Goal: Task Accomplishment & Management: Manage account settings

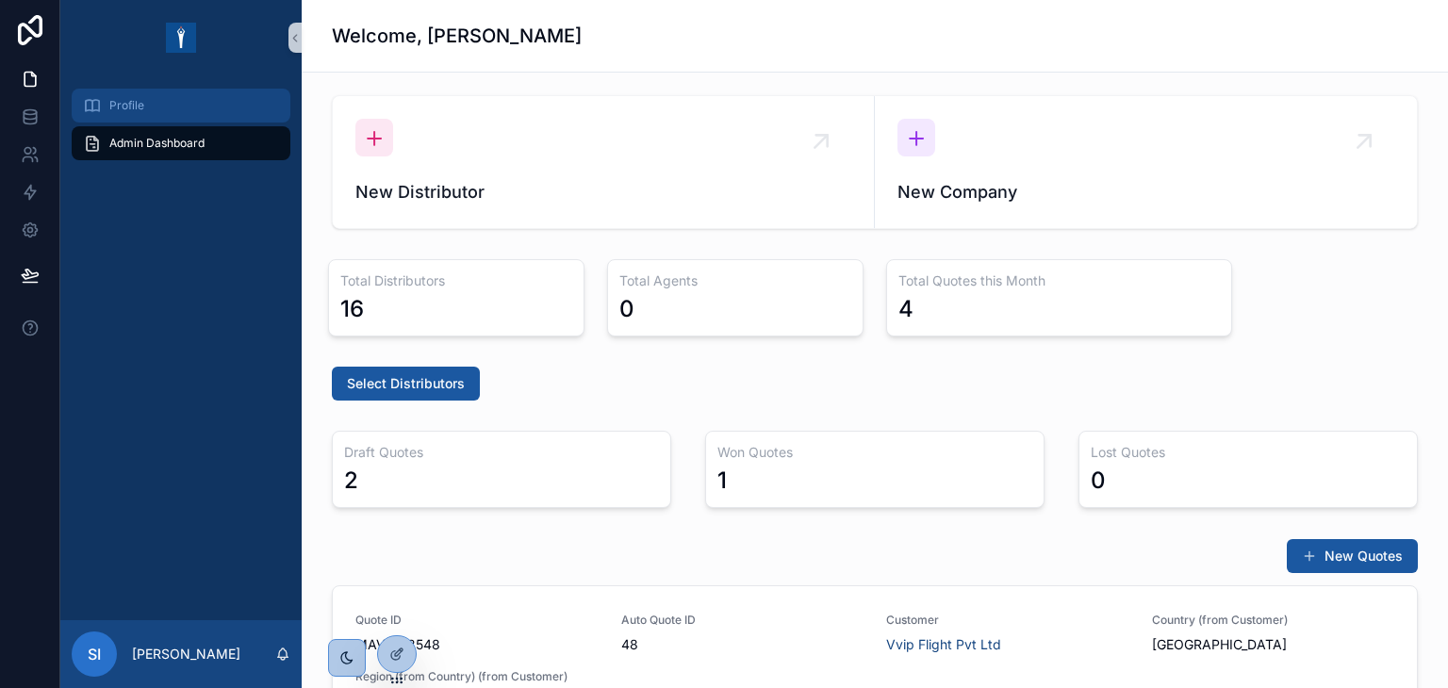
click at [165, 97] on div "Profile" at bounding box center [181, 106] width 196 height 30
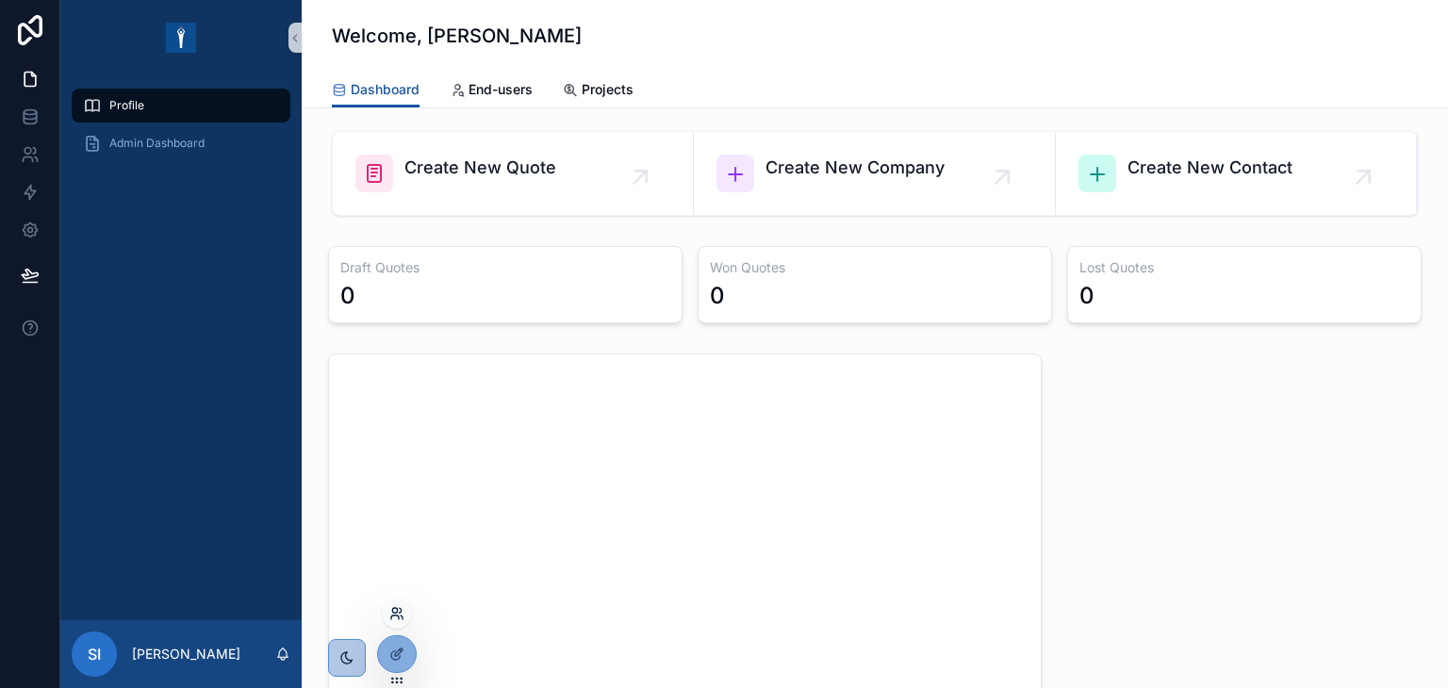
click at [396, 612] on icon at bounding box center [396, 613] width 15 height 15
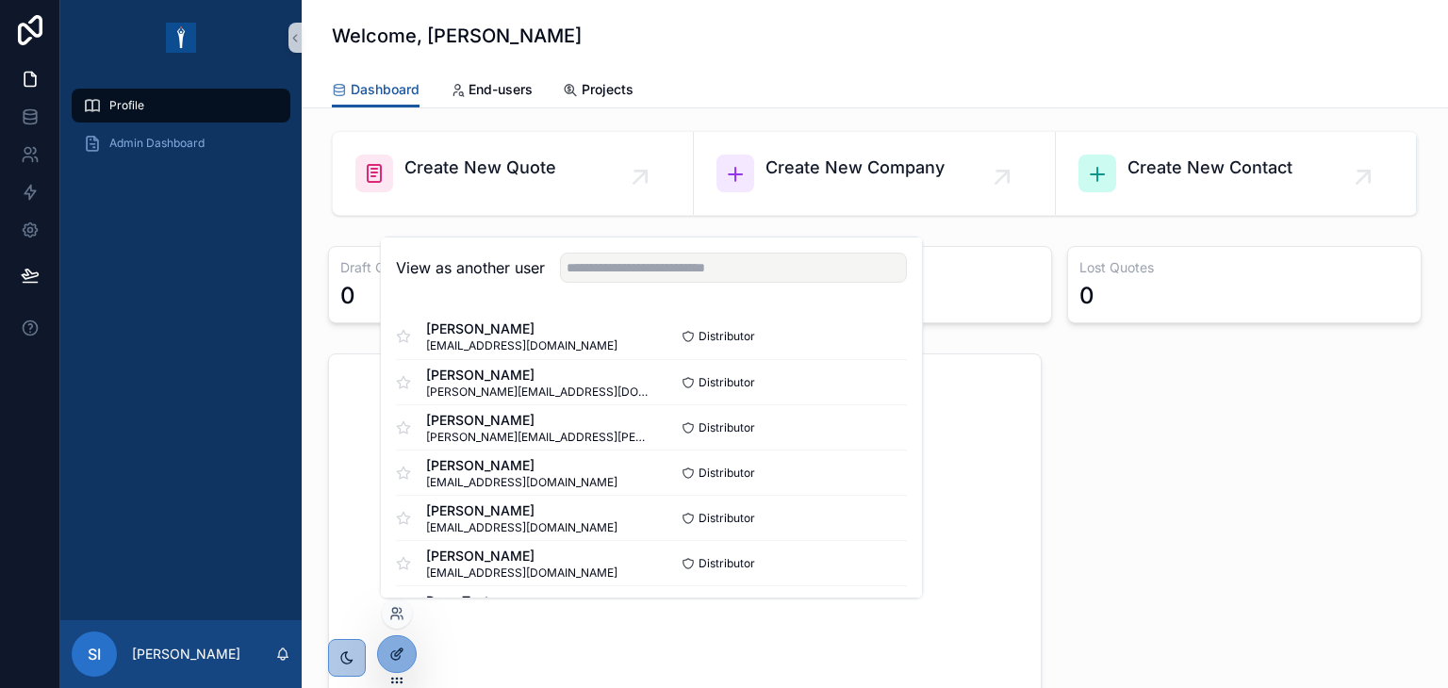
click at [403, 650] on icon at bounding box center [396, 654] width 15 height 15
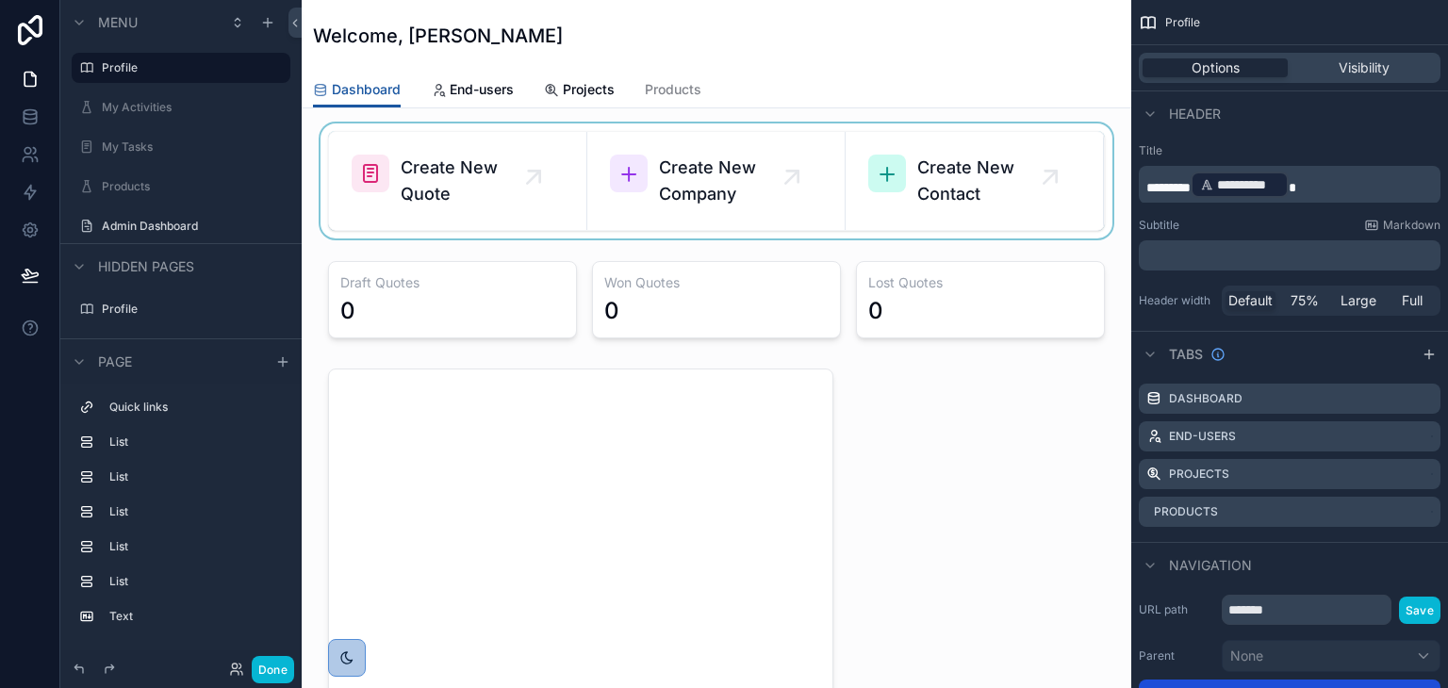
click at [466, 177] on div "scrollable content" at bounding box center [716, 180] width 799 height 115
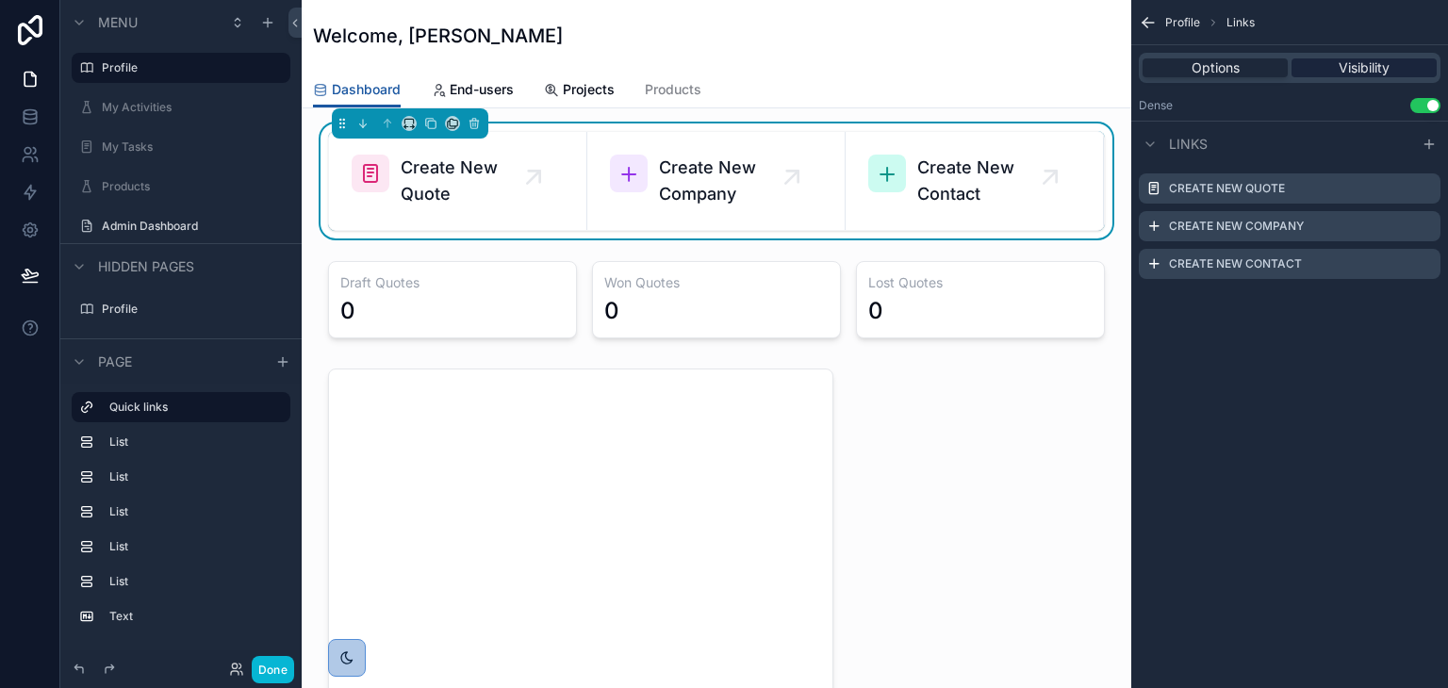
click at [1346, 73] on span "Visibility" at bounding box center [1364, 67] width 51 height 19
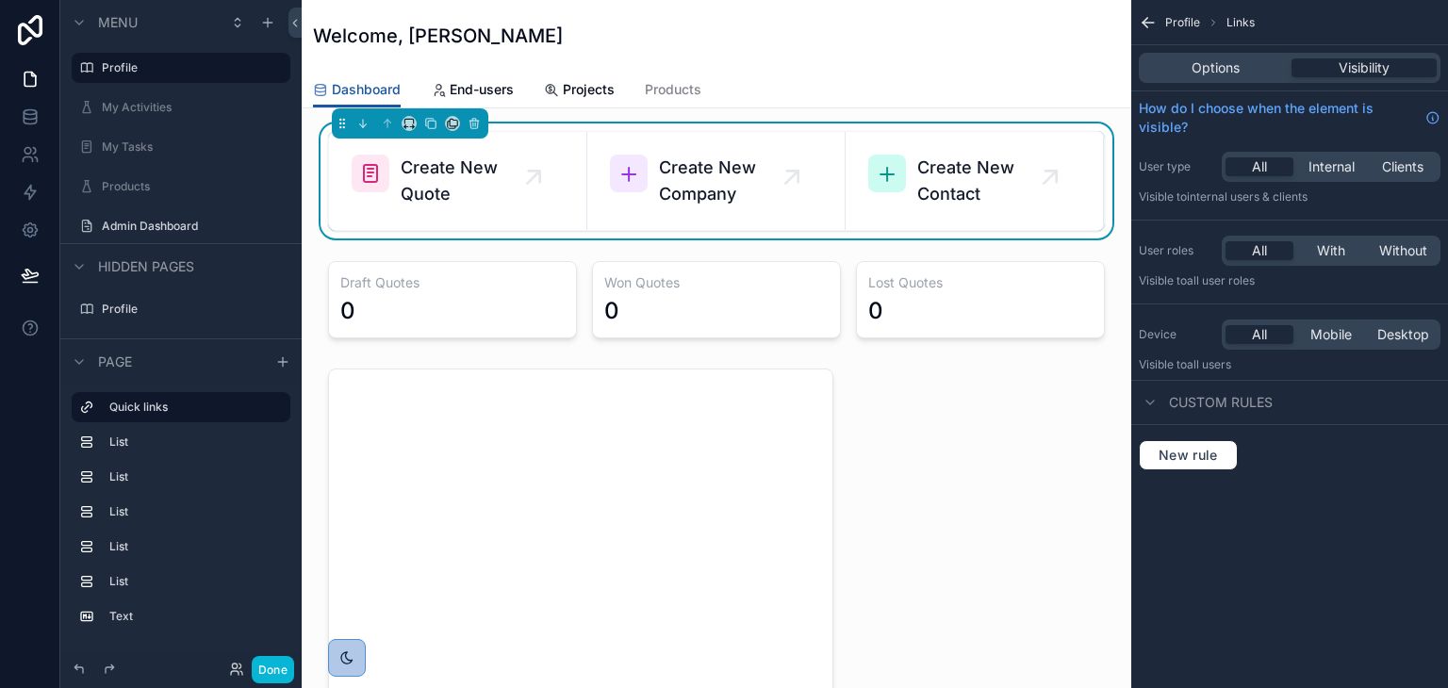
drag, startPoint x: 1336, startPoint y: 250, endPoint x: 1332, endPoint y: 276, distance: 26.7
click at [1337, 250] on span "With" at bounding box center [1331, 250] width 28 height 19
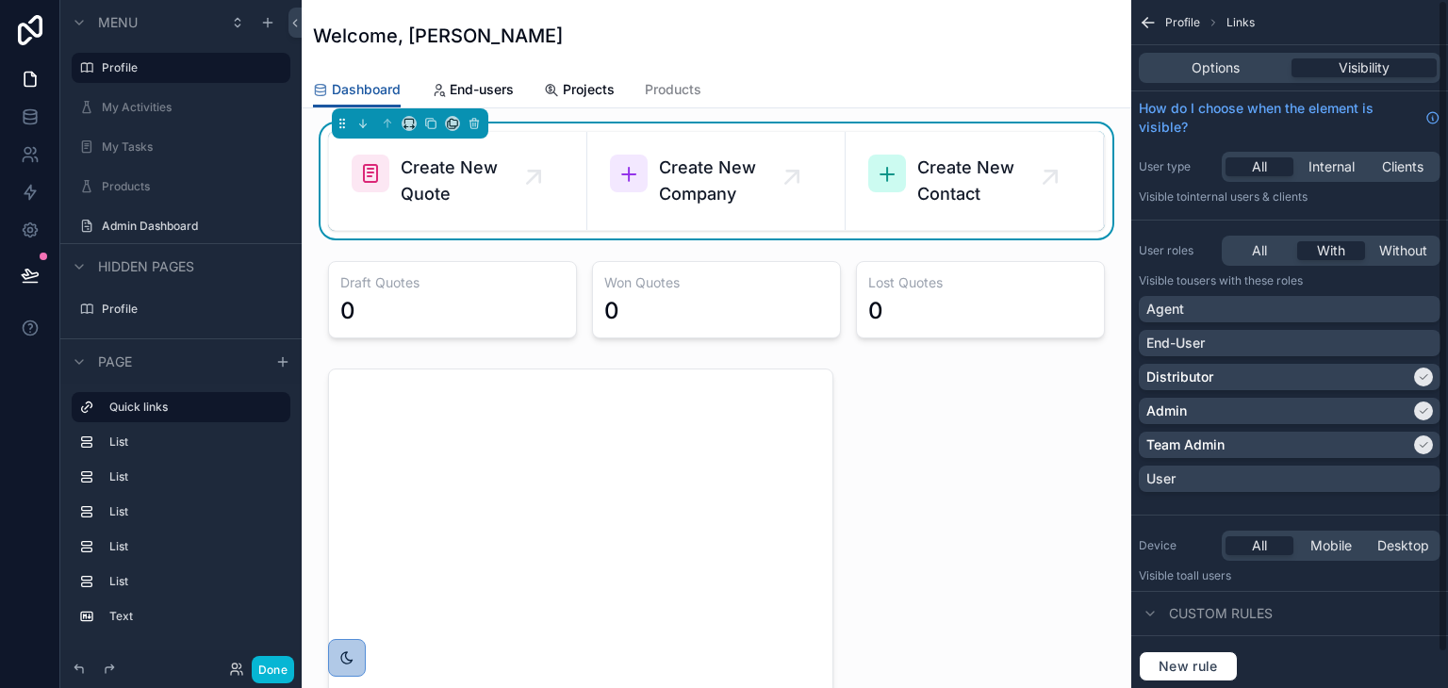
click at [1271, 250] on div "All" at bounding box center [1260, 250] width 68 height 19
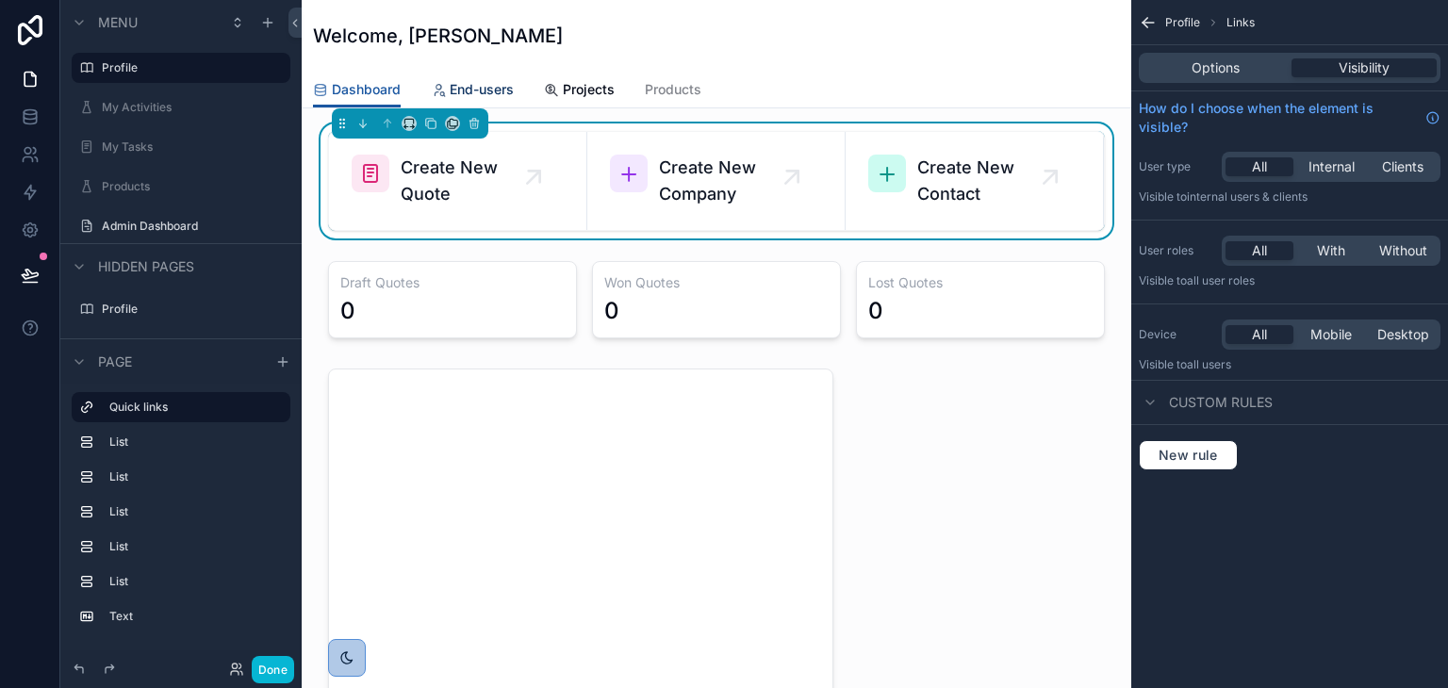
click at [485, 82] on span "End-users" at bounding box center [482, 89] width 64 height 19
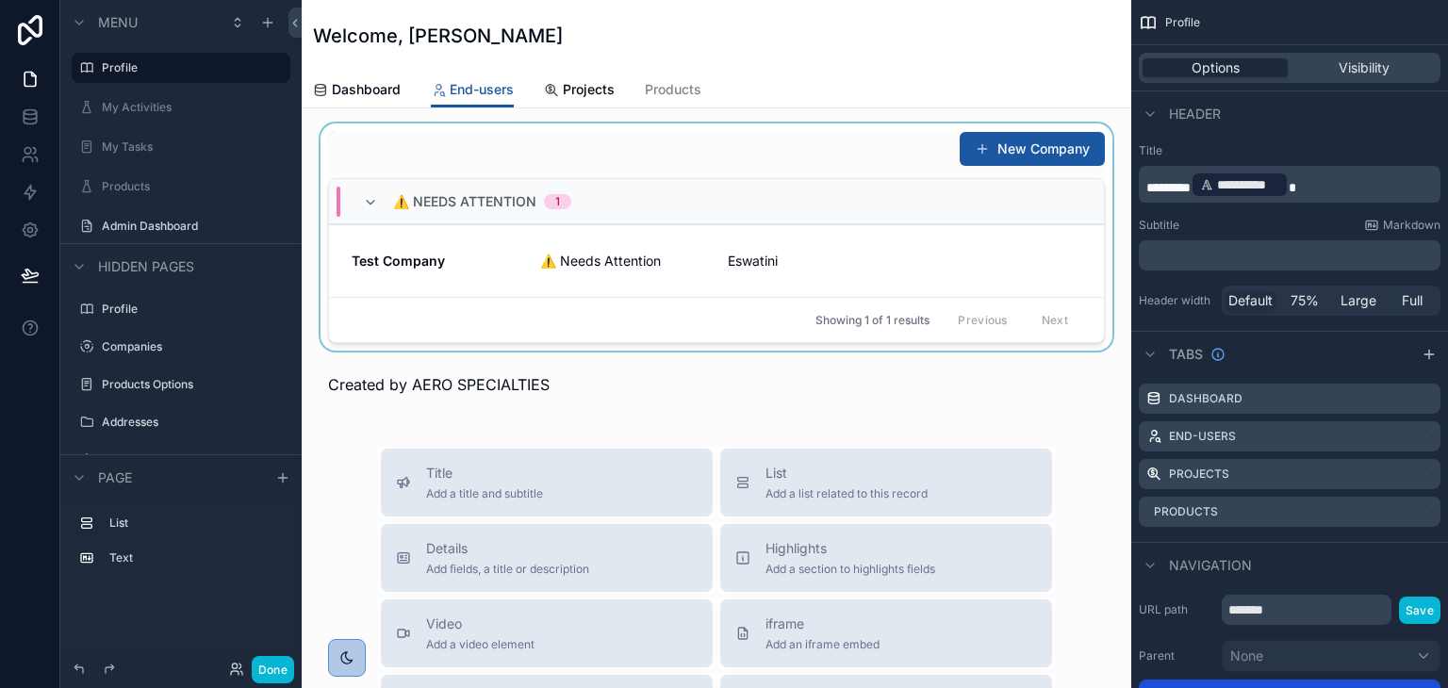
click at [748, 160] on div "scrollable content" at bounding box center [716, 236] width 799 height 227
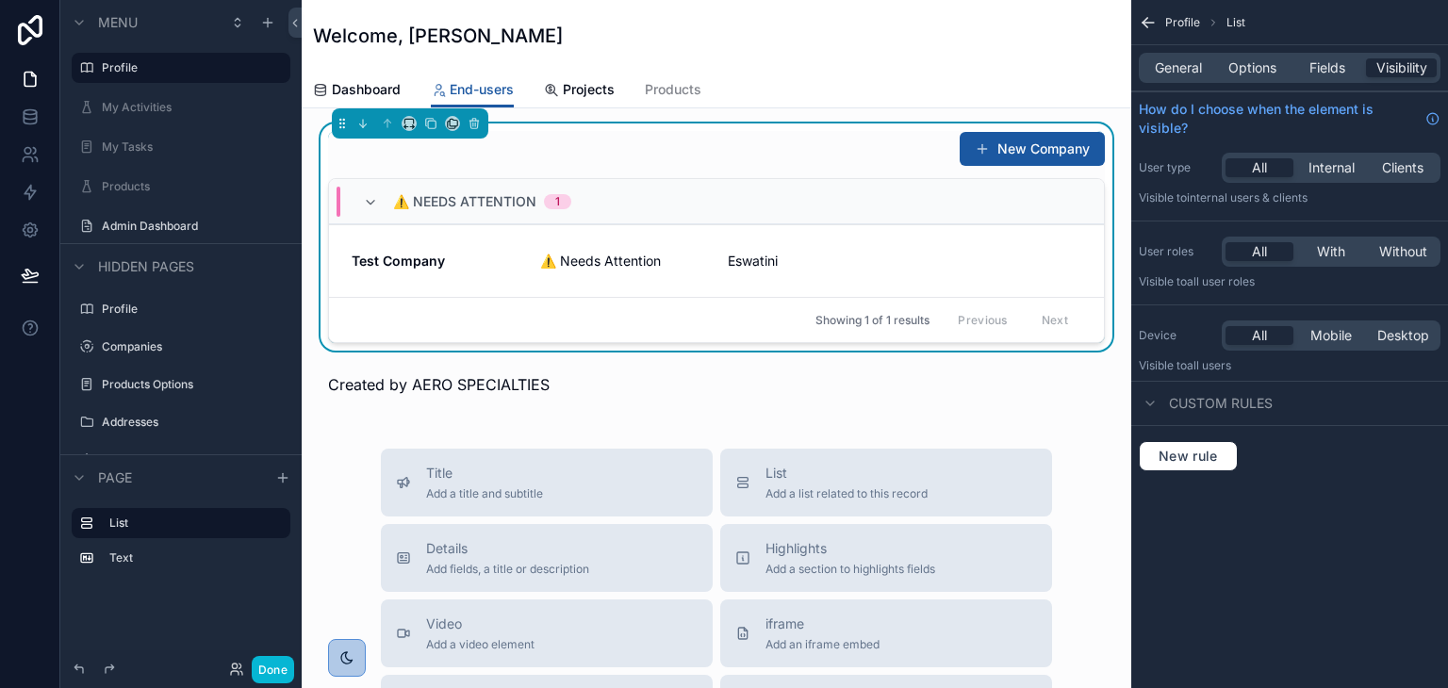
click at [881, 156] on div "New Company" at bounding box center [716, 149] width 777 height 36
click at [1177, 74] on span "General" at bounding box center [1178, 67] width 47 height 19
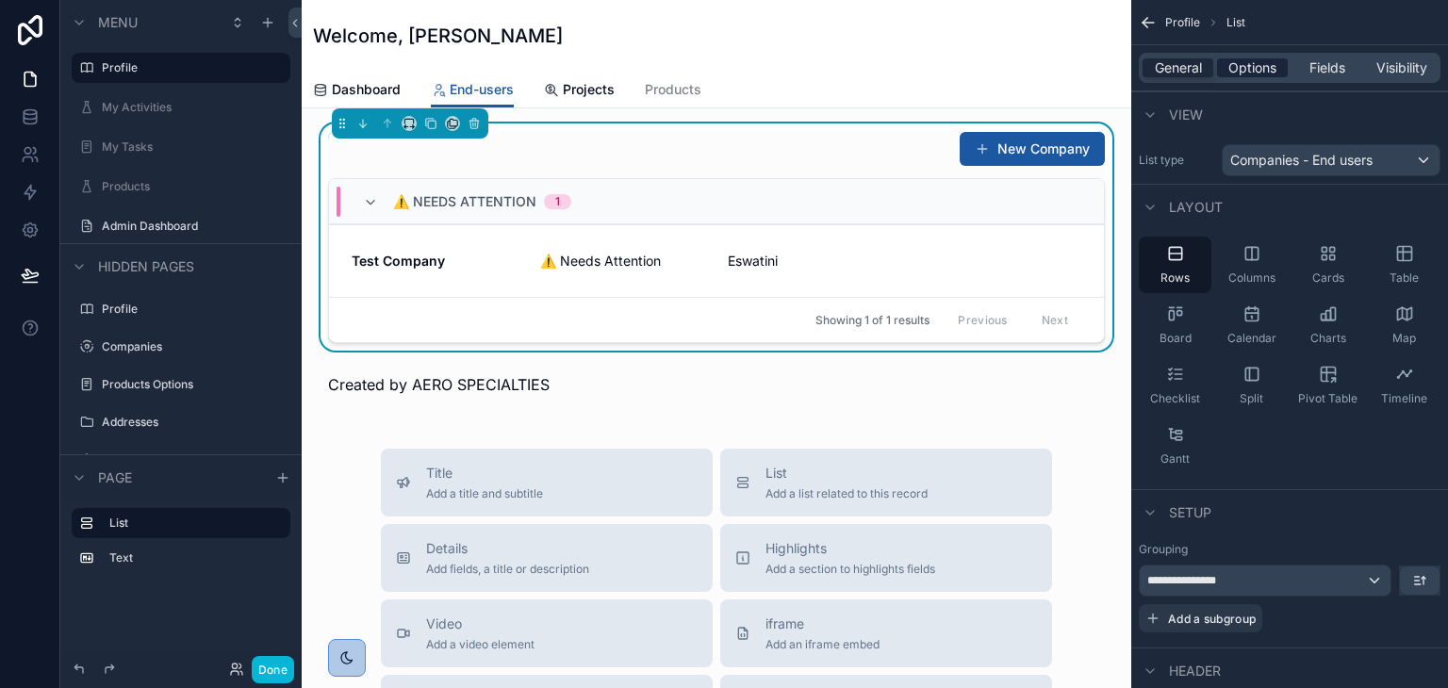
click at [1247, 68] on span "Options" at bounding box center [1252, 67] width 48 height 19
